Goal: Use online tool/utility: Utilize a website feature to perform a specific function

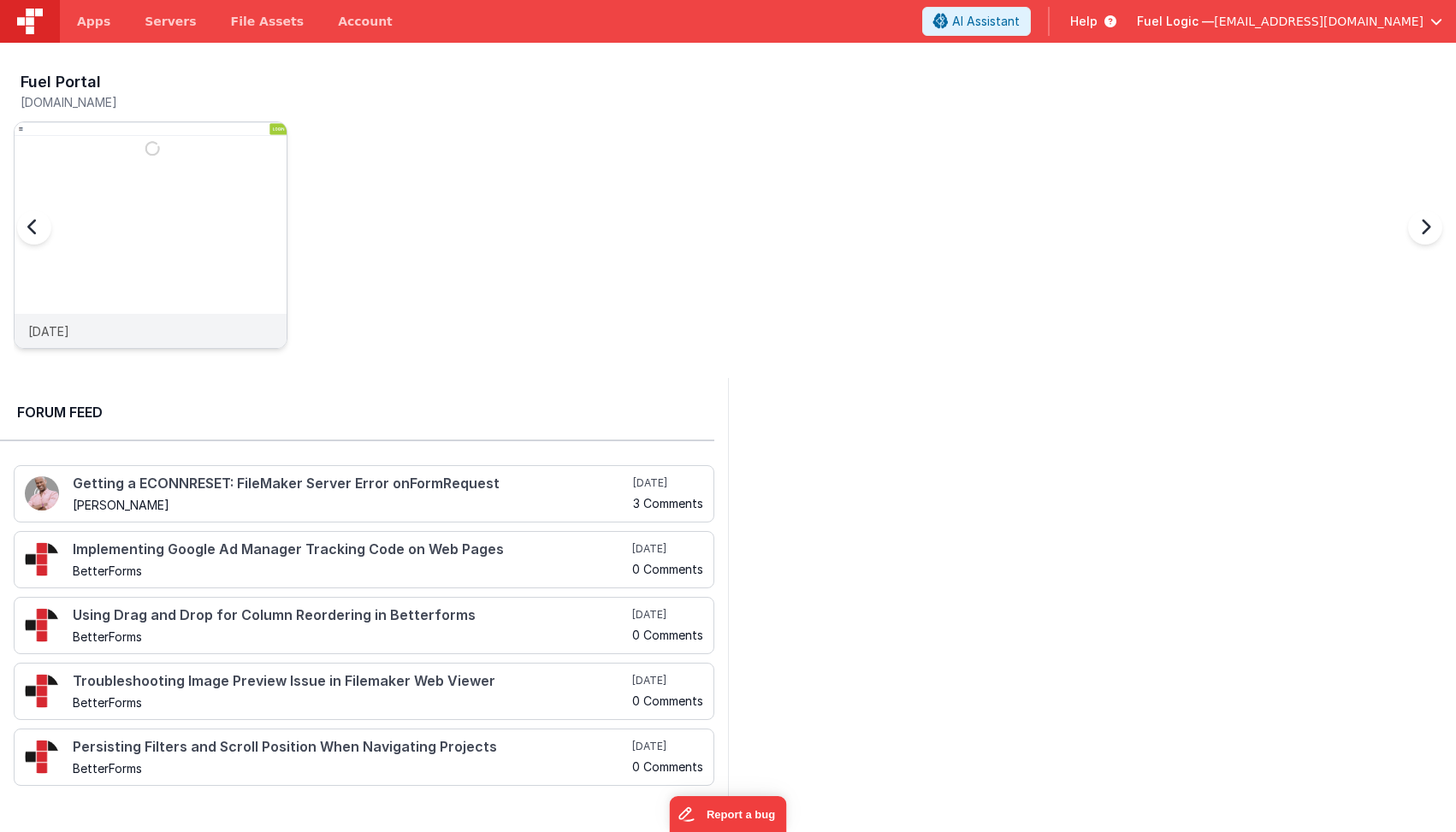
click at [160, 246] on img at bounding box center [151, 258] width 272 height 272
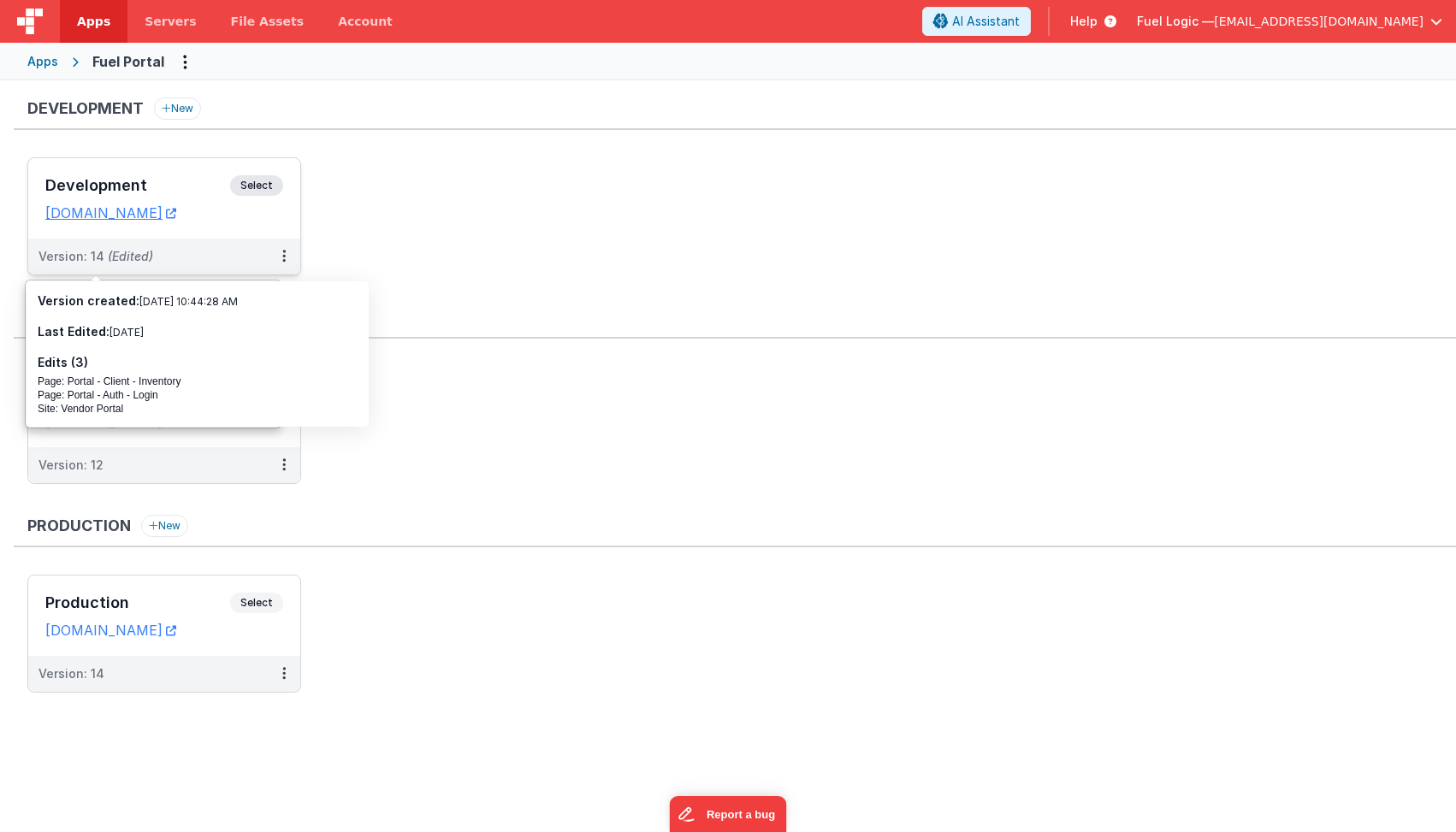
click at [132, 259] on span "(Edited)" at bounding box center [130, 256] width 45 height 15
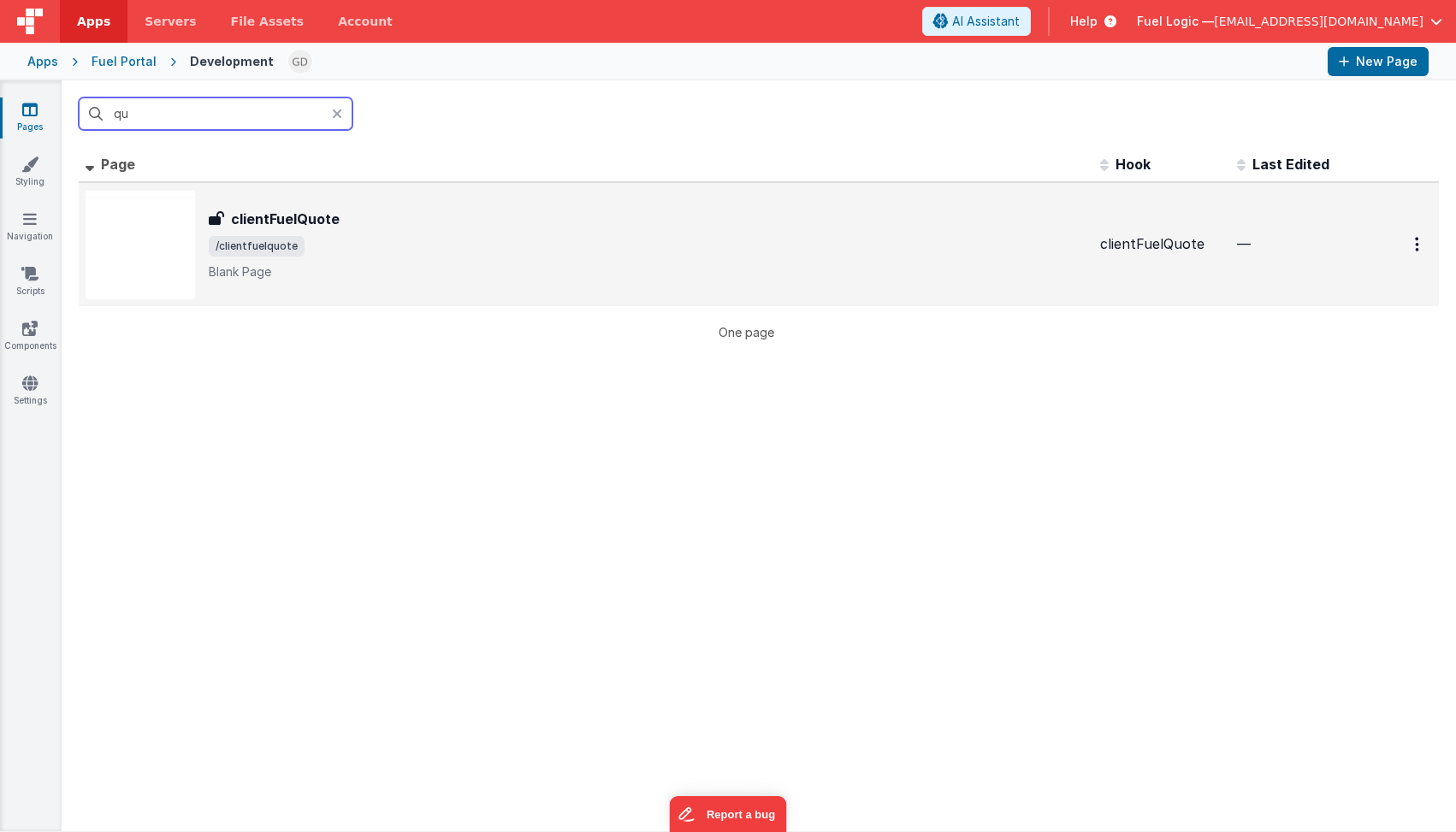
type input "qu"
click at [422, 257] on div "clientFuelQuote clientFuelQuote /clientfuelquote Blank Page" at bounding box center [647, 243] width 878 height 71
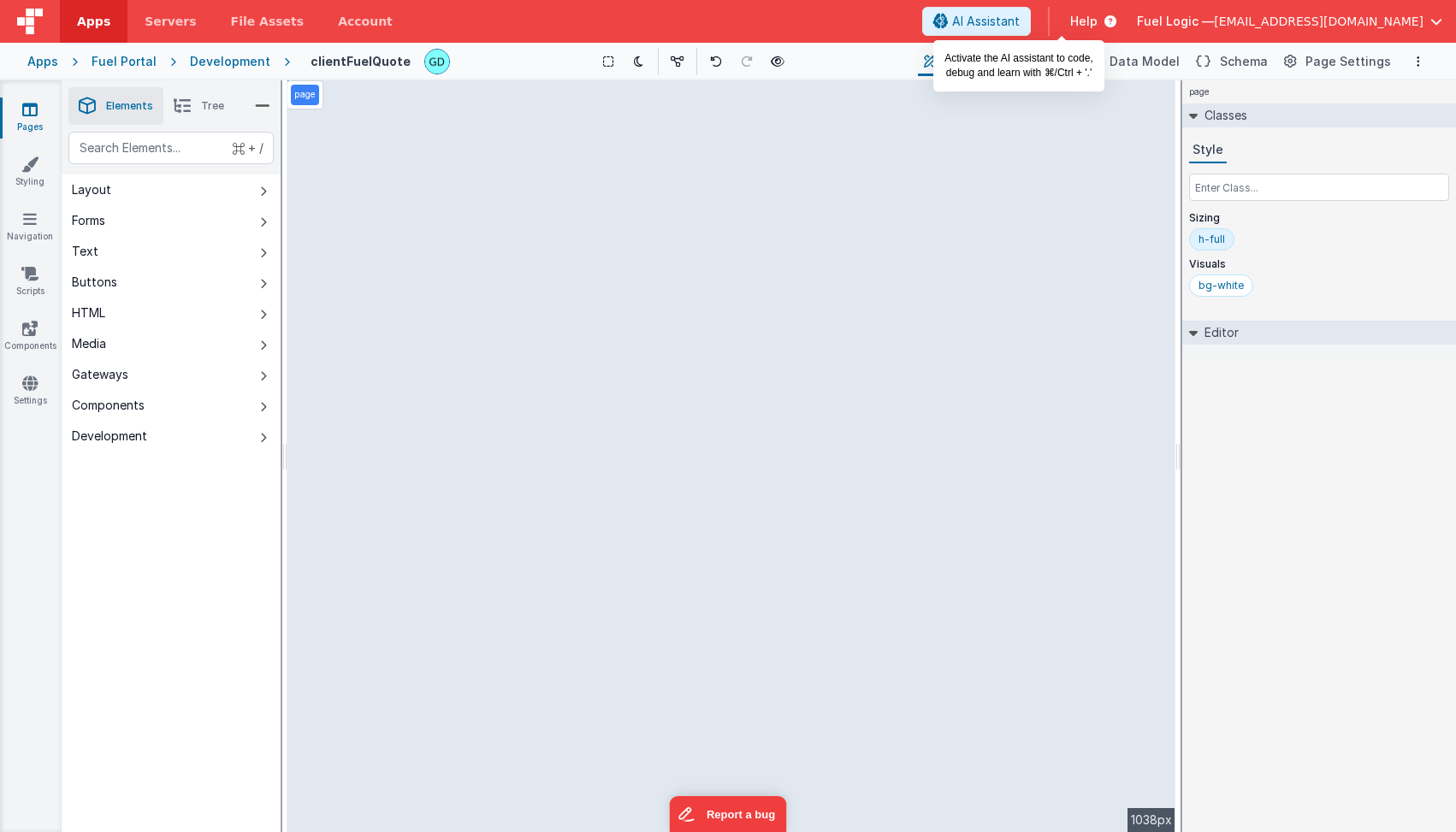
click at [1020, 13] on span "AI Assistant" at bounding box center [986, 21] width 67 height 17
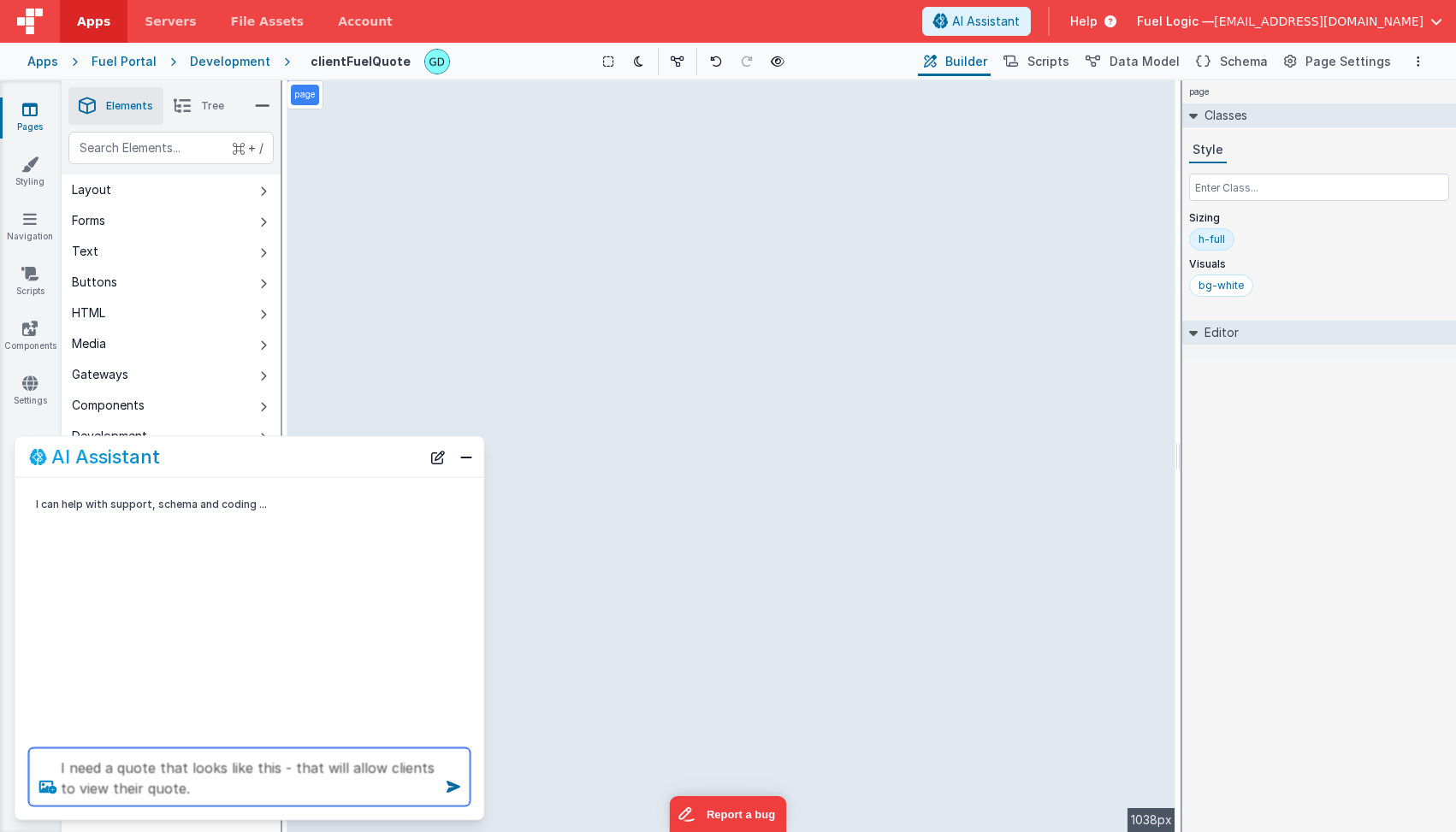
type textarea "I need a quote that looks like this - that will allow clients to view their quo…"
click at [42, 785] on icon at bounding box center [47, 787] width 30 height 27
click at [0, 0] on input "file" at bounding box center [0, 0] width 0 height 0
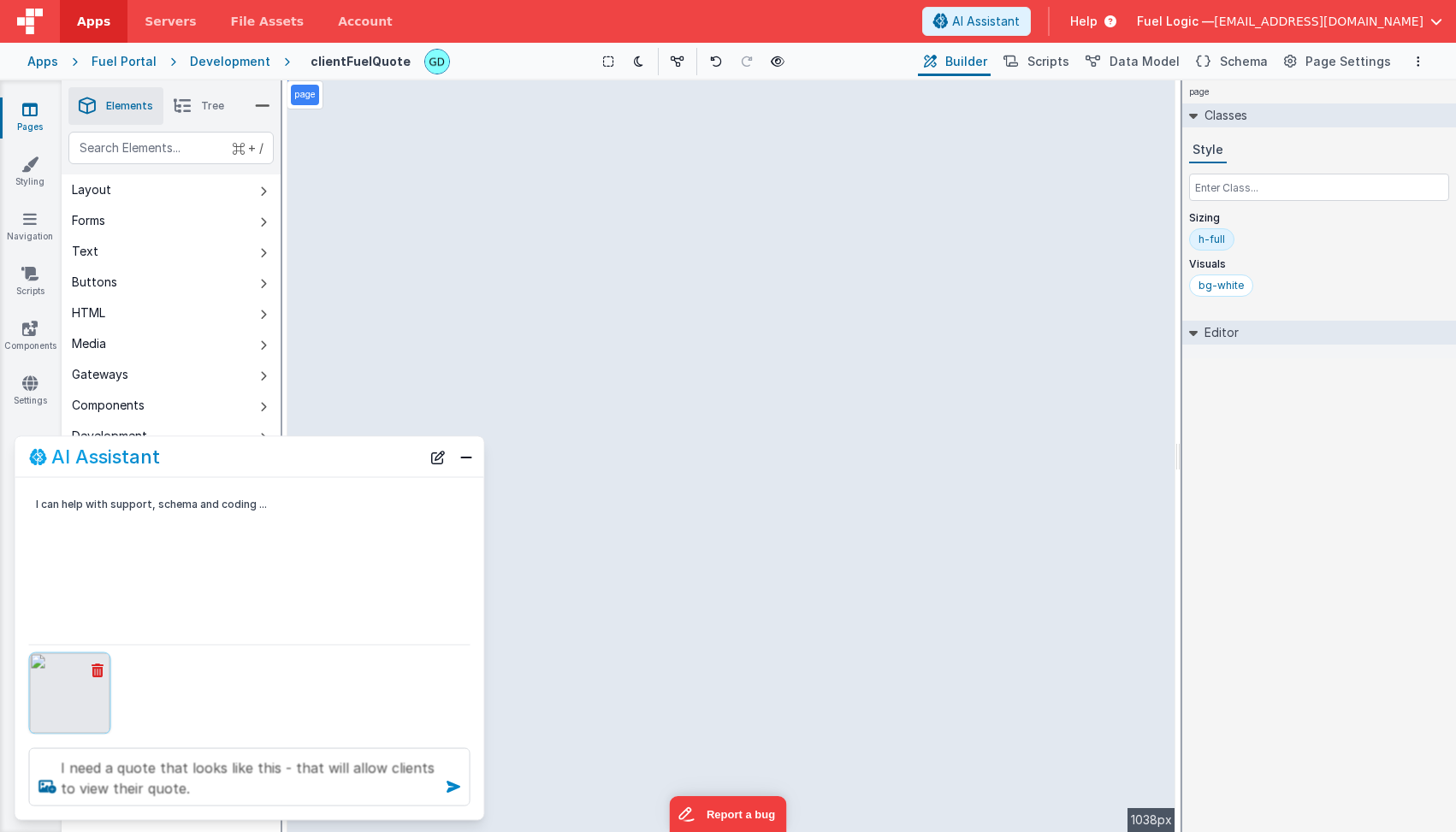
click at [459, 789] on icon at bounding box center [454, 787] width 27 height 27
